Goal: Transaction & Acquisition: Purchase product/service

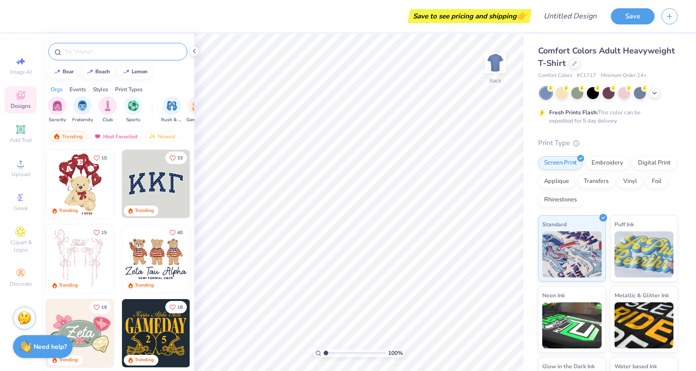
click at [107, 52] on input "text" at bounding box center [123, 51] width 118 height 9
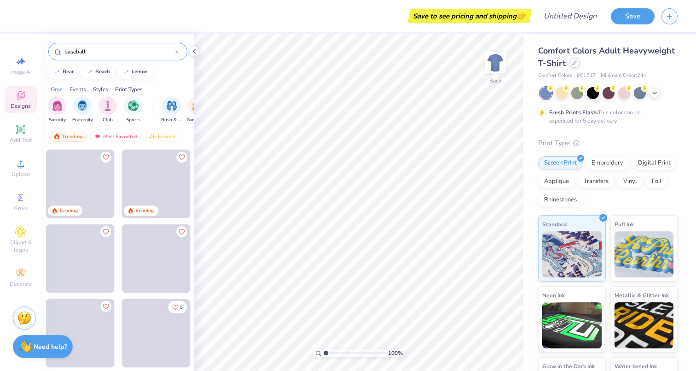
type input "baseball"
click at [574, 65] on div at bounding box center [575, 63] width 10 height 10
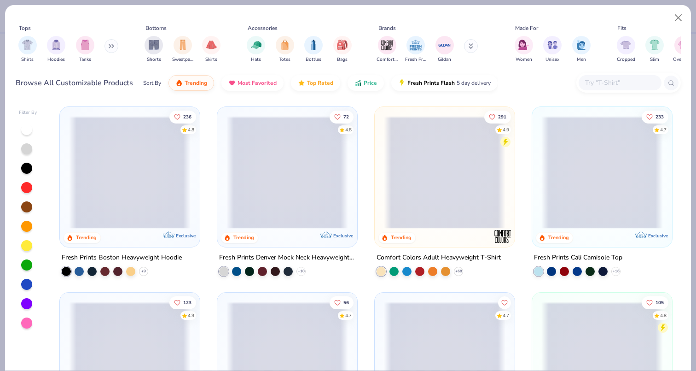
click at [588, 89] on div at bounding box center [620, 82] width 83 height 15
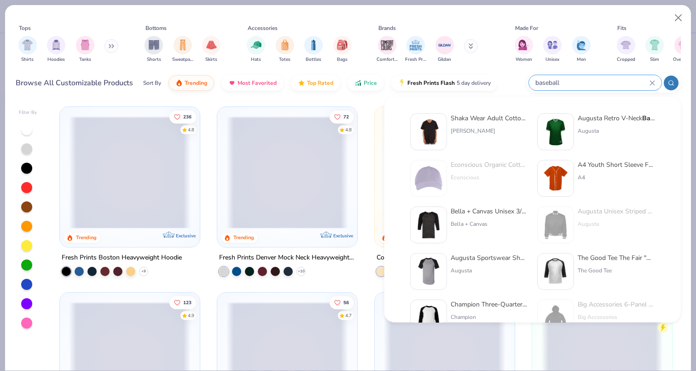
type input "baseball"
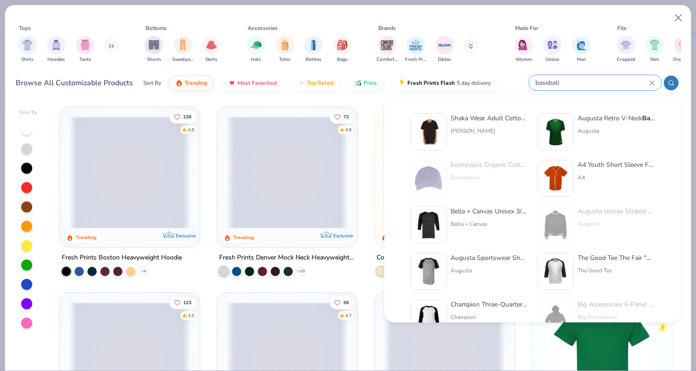
click at [600, 160] on div "A4 Youth Short Sleeve Full Button Baseball Jersey" at bounding box center [616, 165] width 77 height 10
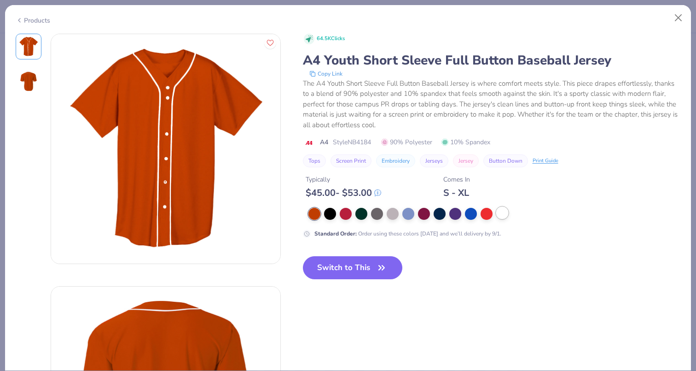
click at [508, 214] on div at bounding box center [502, 213] width 12 height 12
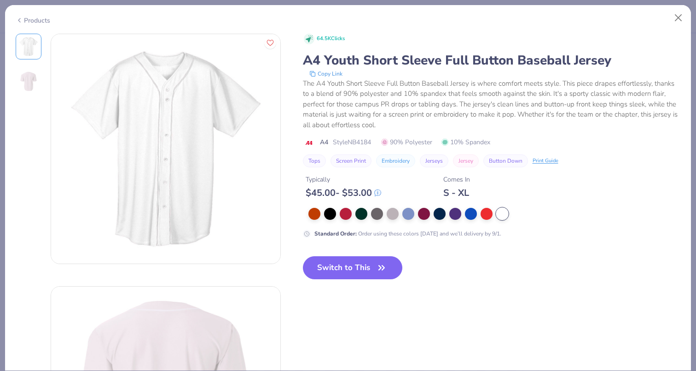
click at [481, 207] on div "64.5K Clicks A4 Youth Short Sleeve Full Button Baseball Jersey Copy Link The A4…" at bounding box center [492, 136] width 378 height 204
click at [488, 219] on div at bounding box center [487, 213] width 12 height 12
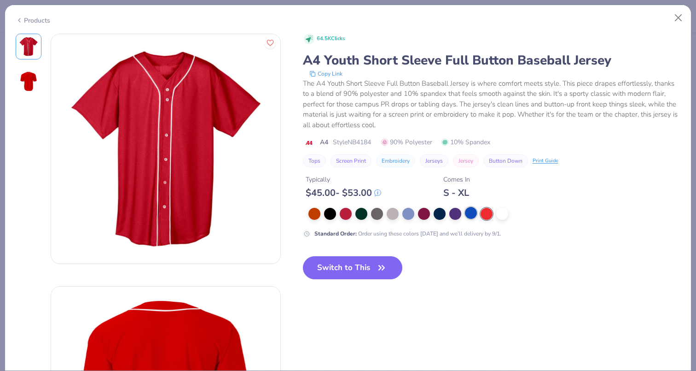
click at [473, 211] on div at bounding box center [471, 213] width 12 height 12
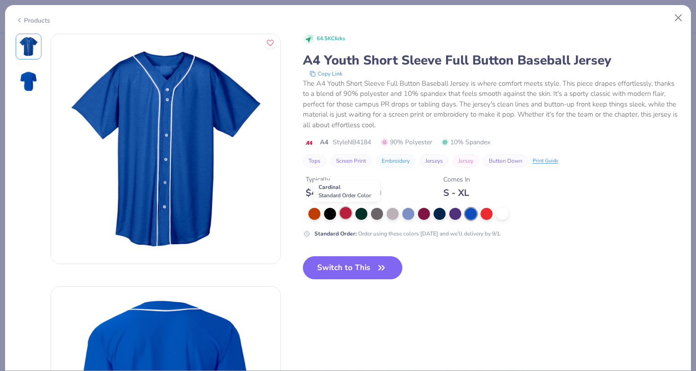
click at [348, 210] on div at bounding box center [346, 213] width 12 height 12
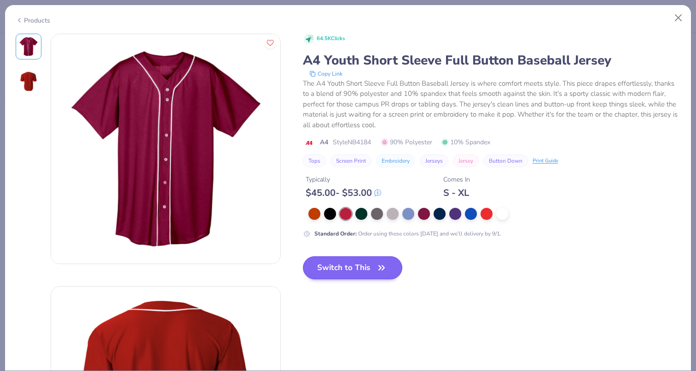
click at [338, 266] on button "Switch to This" at bounding box center [353, 267] width 100 height 23
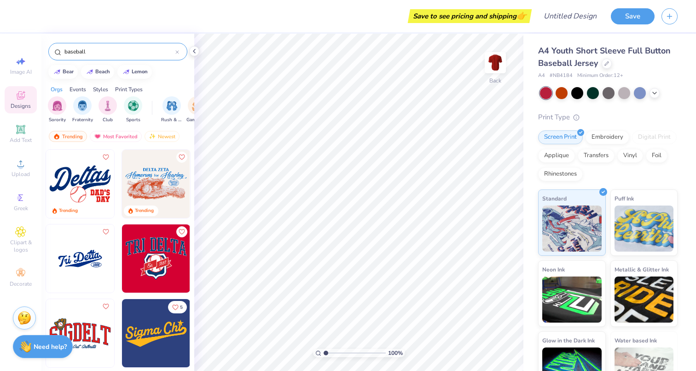
click at [650, 89] on div at bounding box center [609, 93] width 138 height 12
click at [655, 93] on icon at bounding box center [654, 91] width 7 height 7
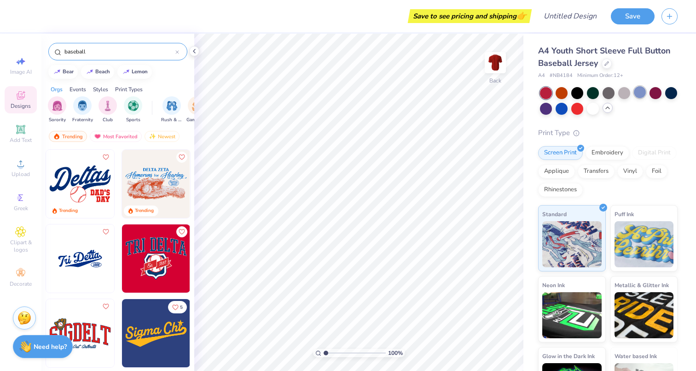
click at [640, 91] on div at bounding box center [640, 92] width 12 height 12
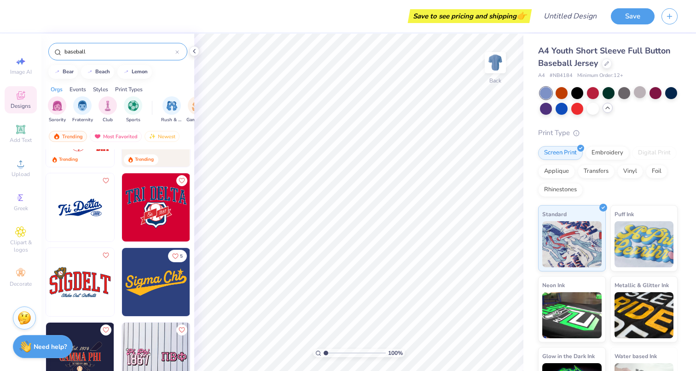
scroll to position [280, 0]
